Goal: Information Seeking & Learning: Learn about a topic

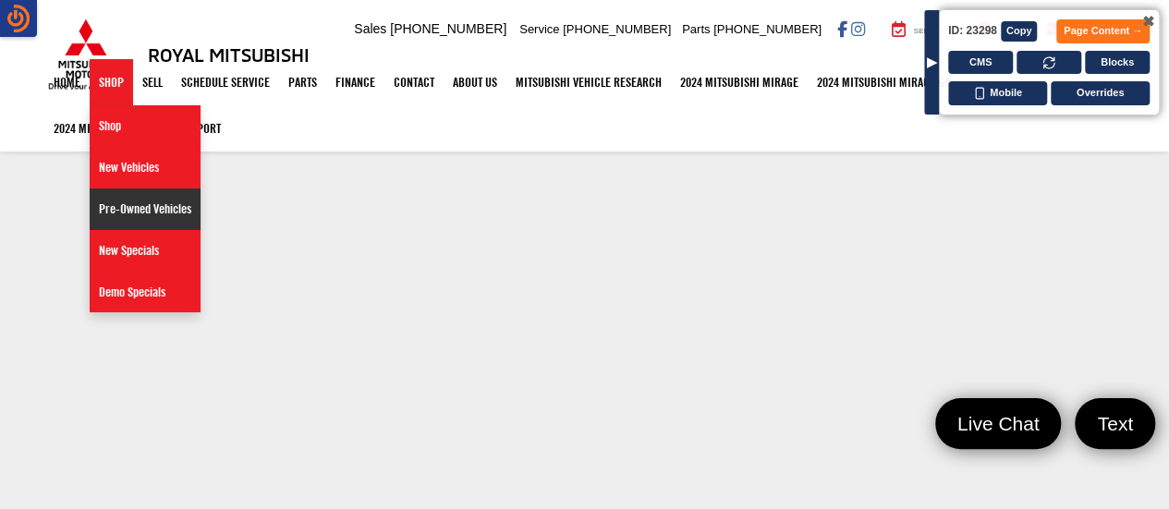
click at [146, 200] on link "Pre-Owned Vehicles" at bounding box center [145, 210] width 111 height 42
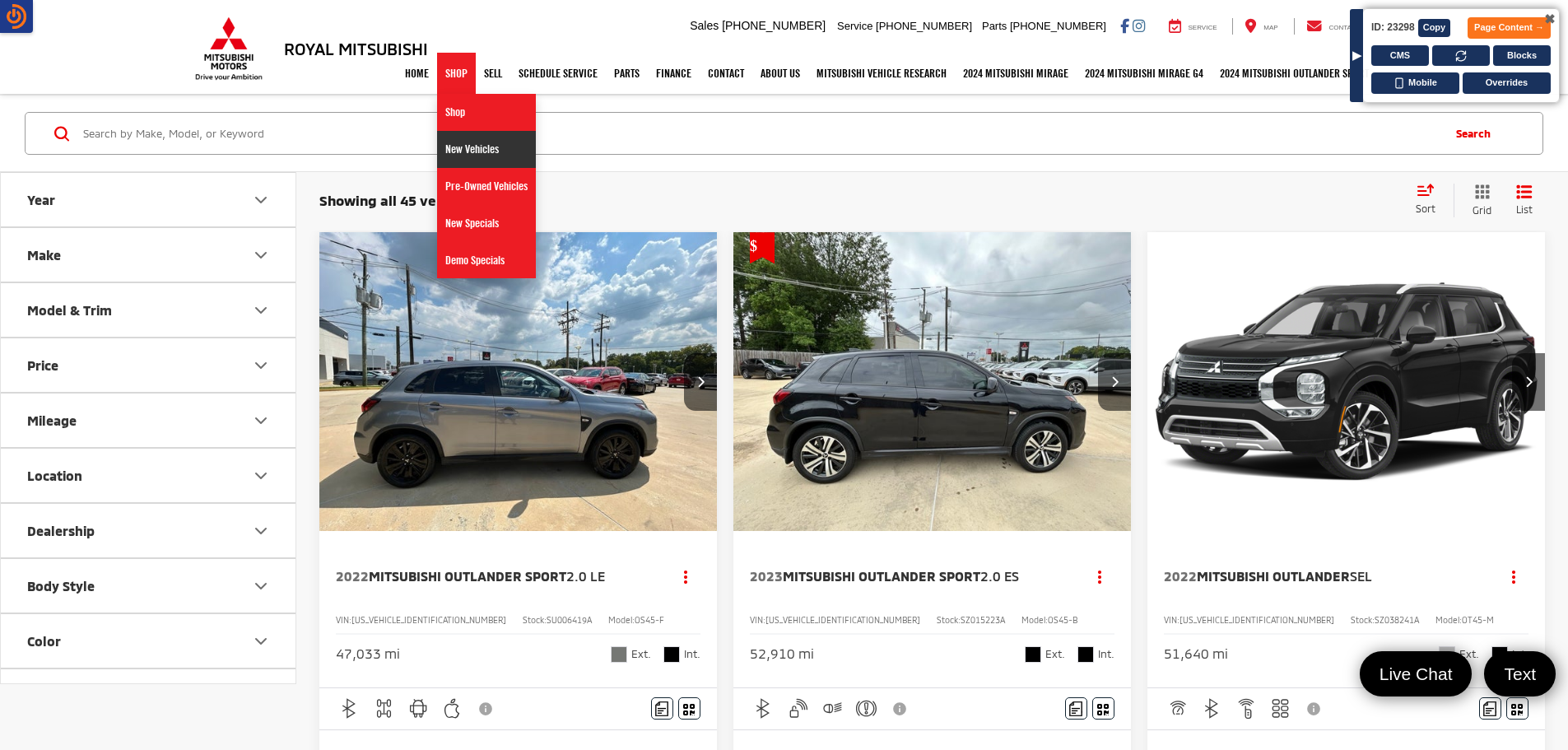
click at [476, 155] on link "New Vehicles" at bounding box center [486, 150] width 99 height 37
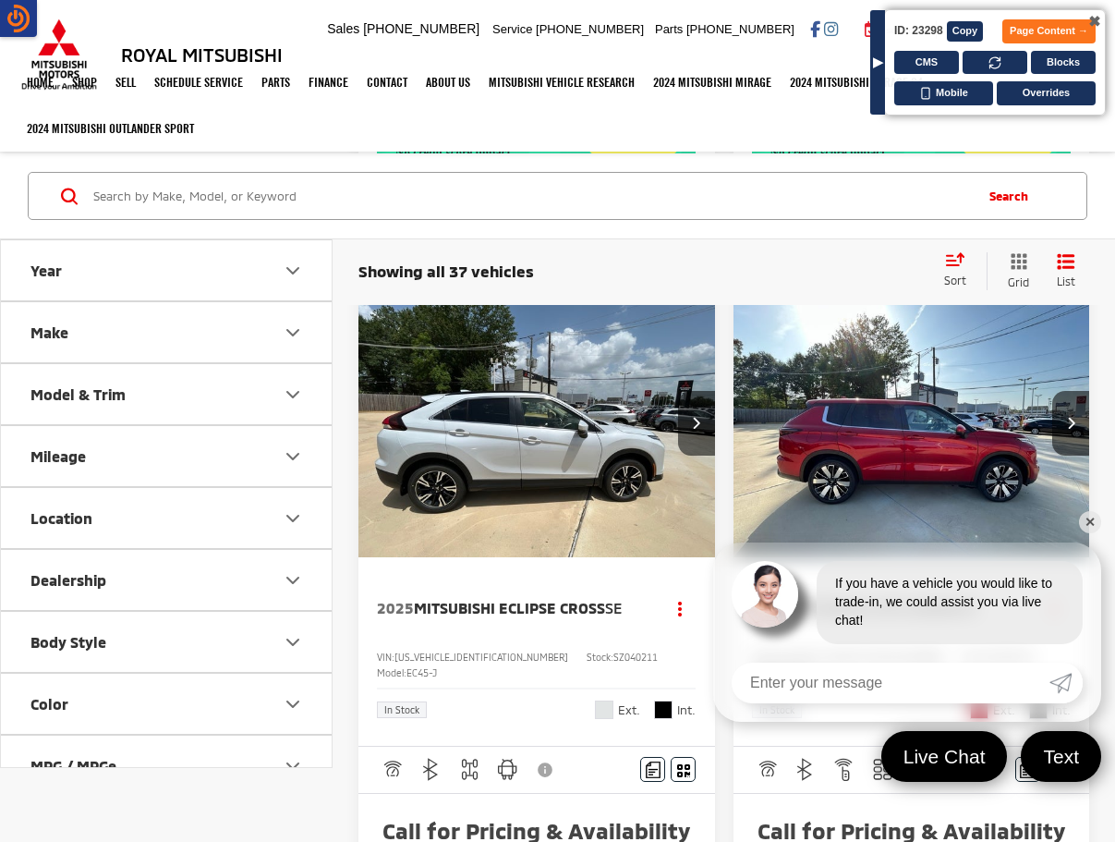
scroll to position [1693, 0]
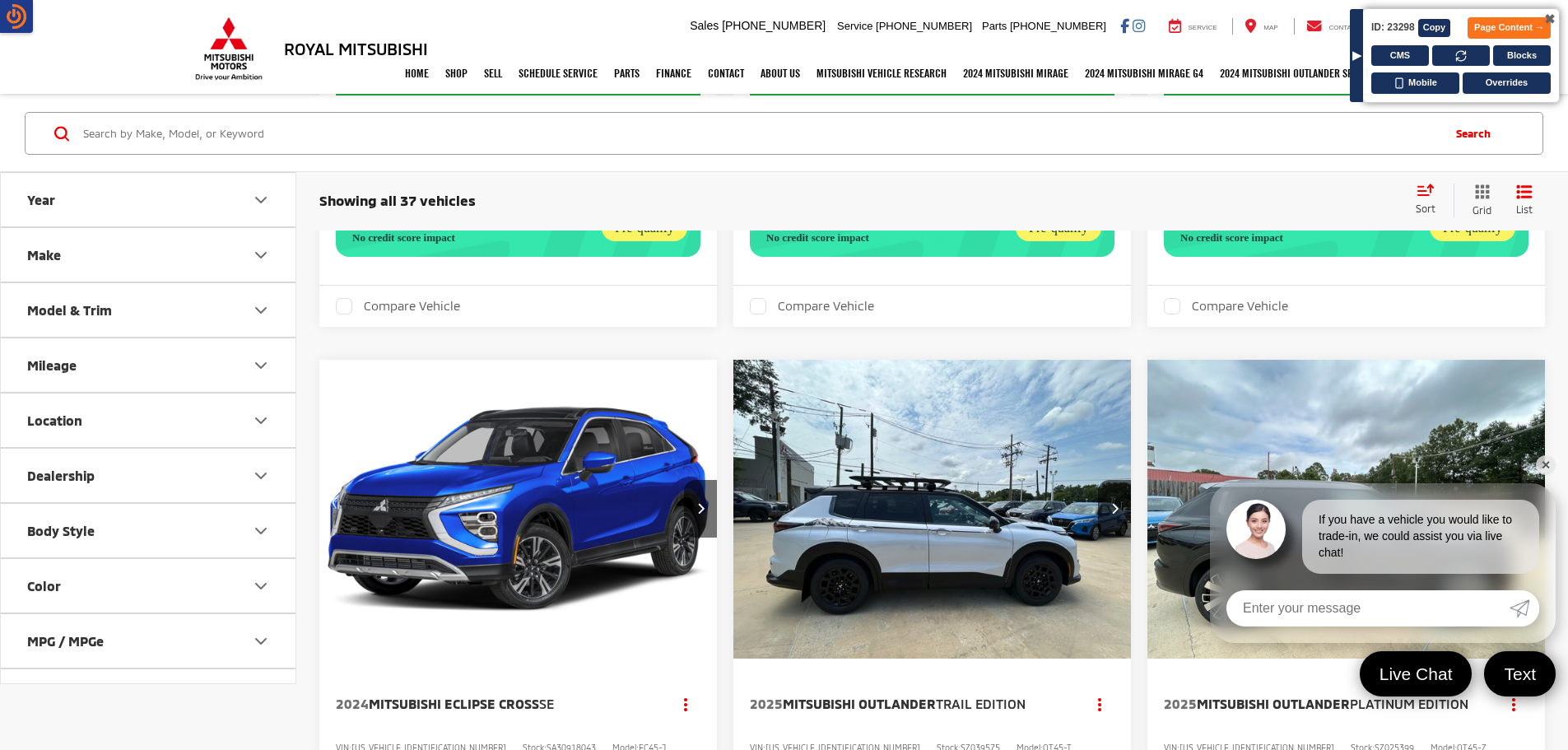
scroll to position [1718, 0]
